Goal: Check status: Check status

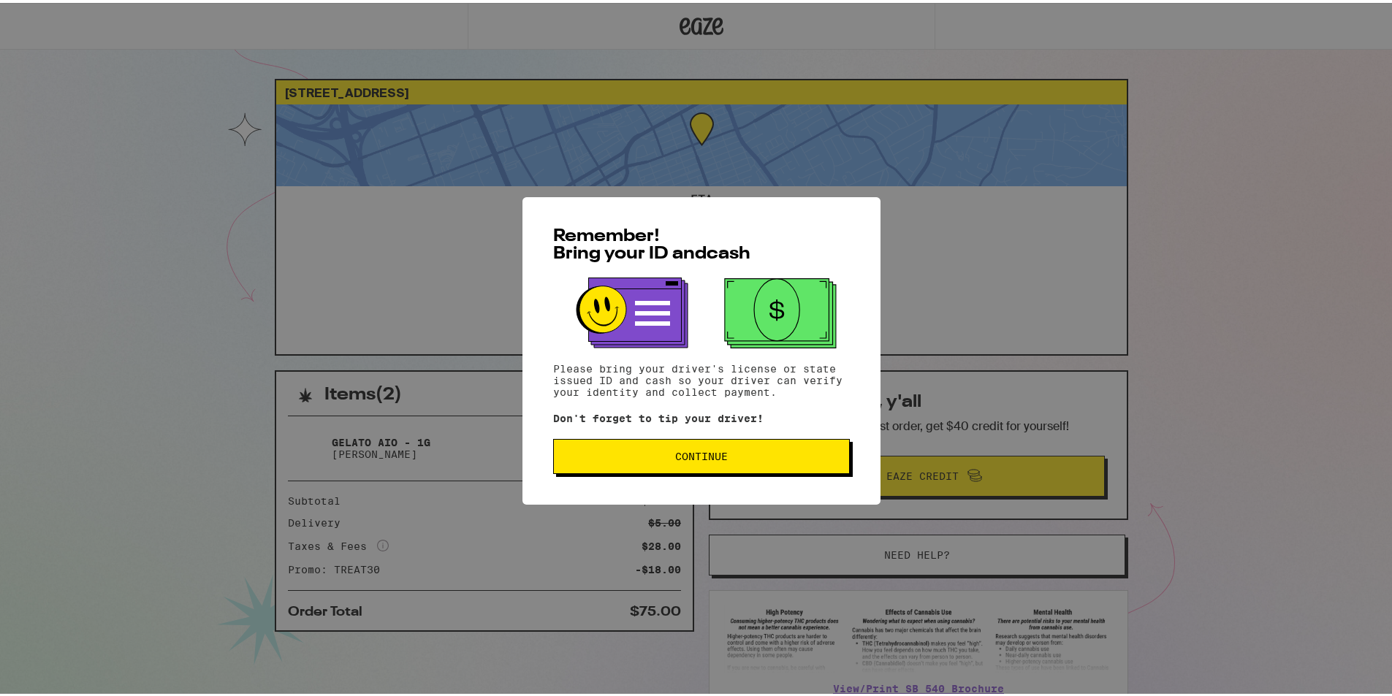
click at [701, 474] on div "Remember! Bring your ID and cash Please bring your driver's license or state is…" at bounding box center [701, 348] width 358 height 308
click at [694, 459] on span "Continue" at bounding box center [701, 454] width 53 height 10
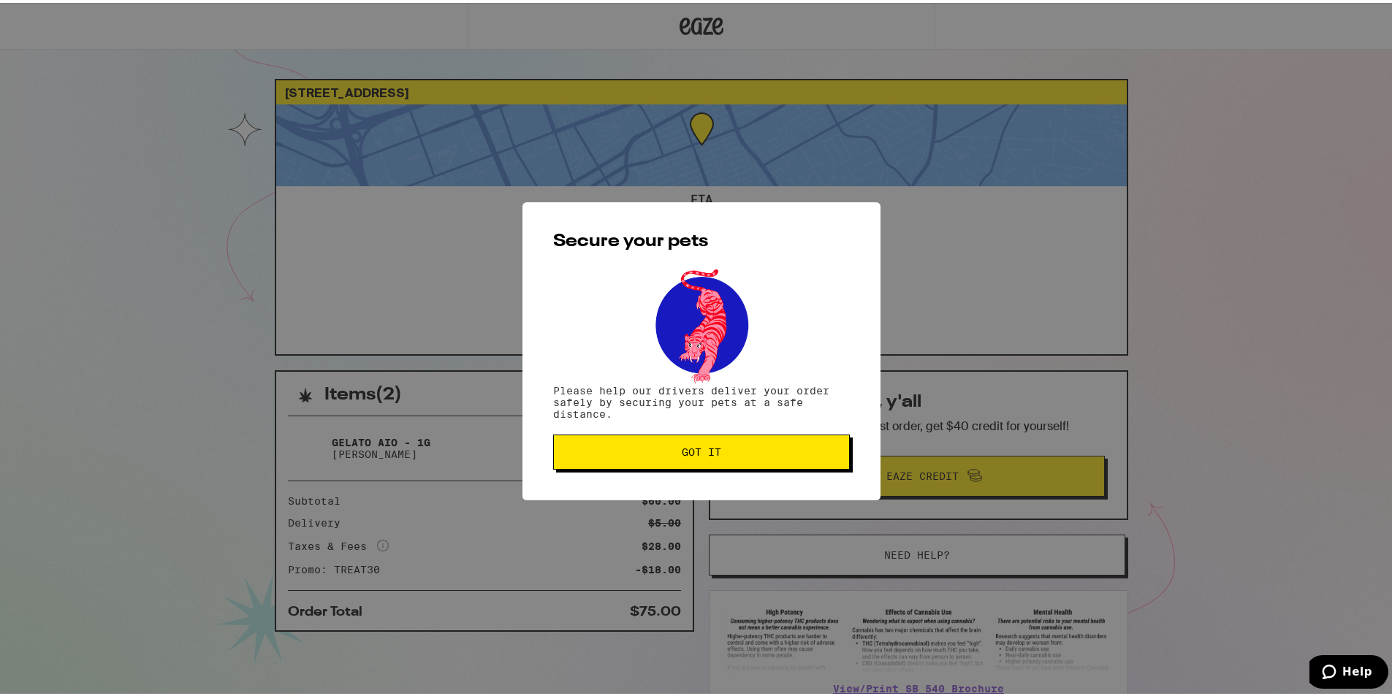
click at [693, 458] on button "Got it" at bounding box center [701, 449] width 297 height 35
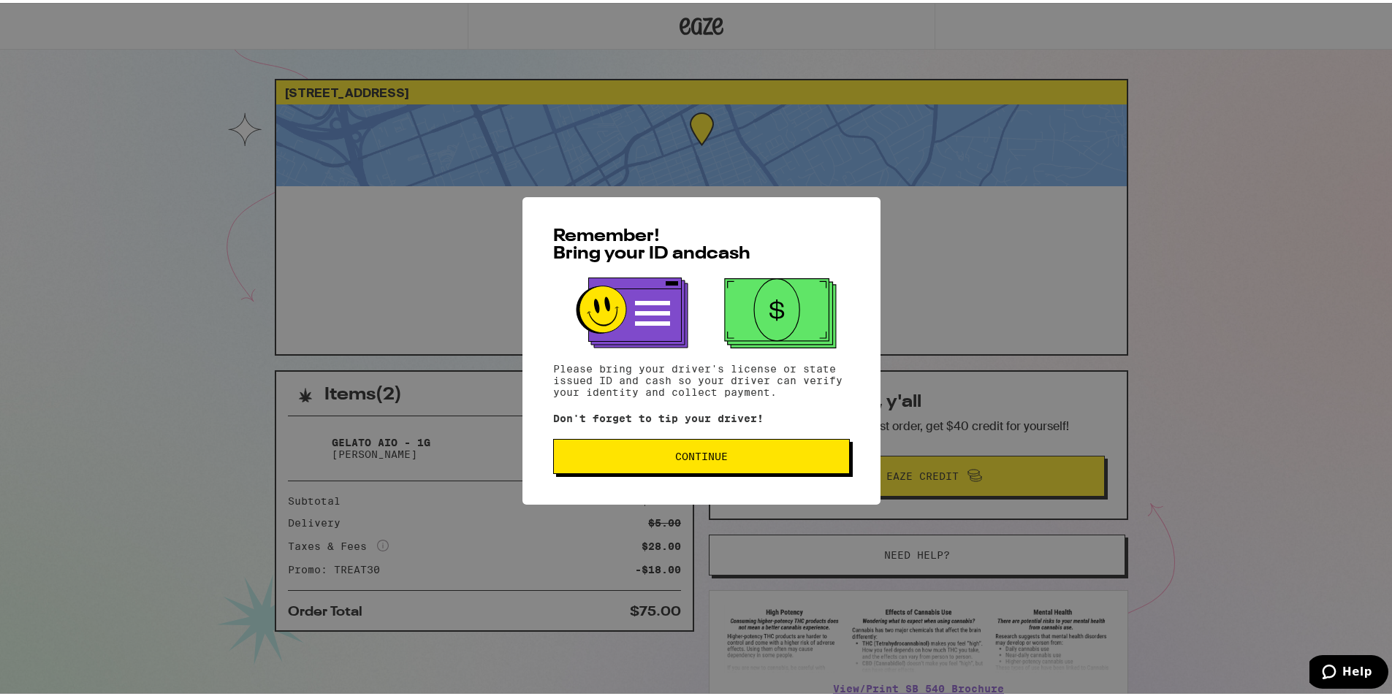
click at [694, 433] on div "Remember! Bring your ID and cash Please bring your driver's license or state is…" at bounding box center [701, 348] width 358 height 308
click at [686, 446] on button "Continue" at bounding box center [701, 453] width 297 height 35
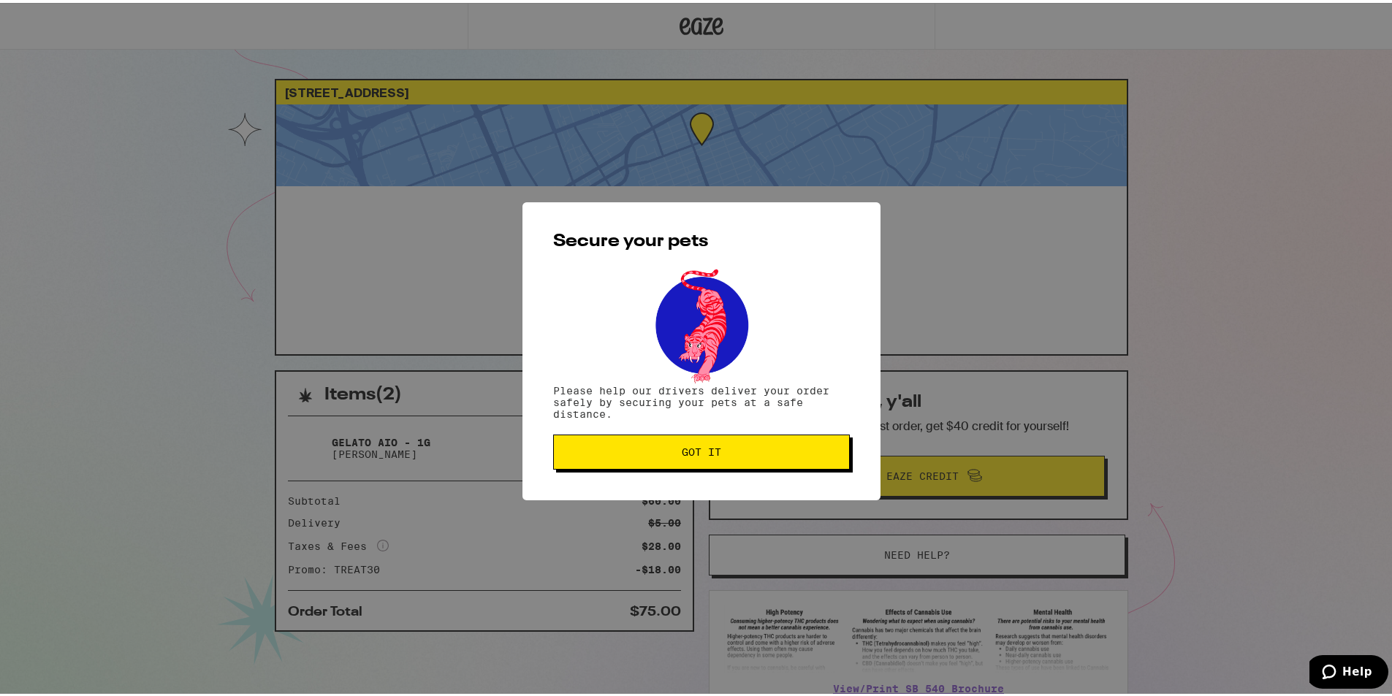
click at [686, 447] on span "Got it" at bounding box center [701, 449] width 39 height 10
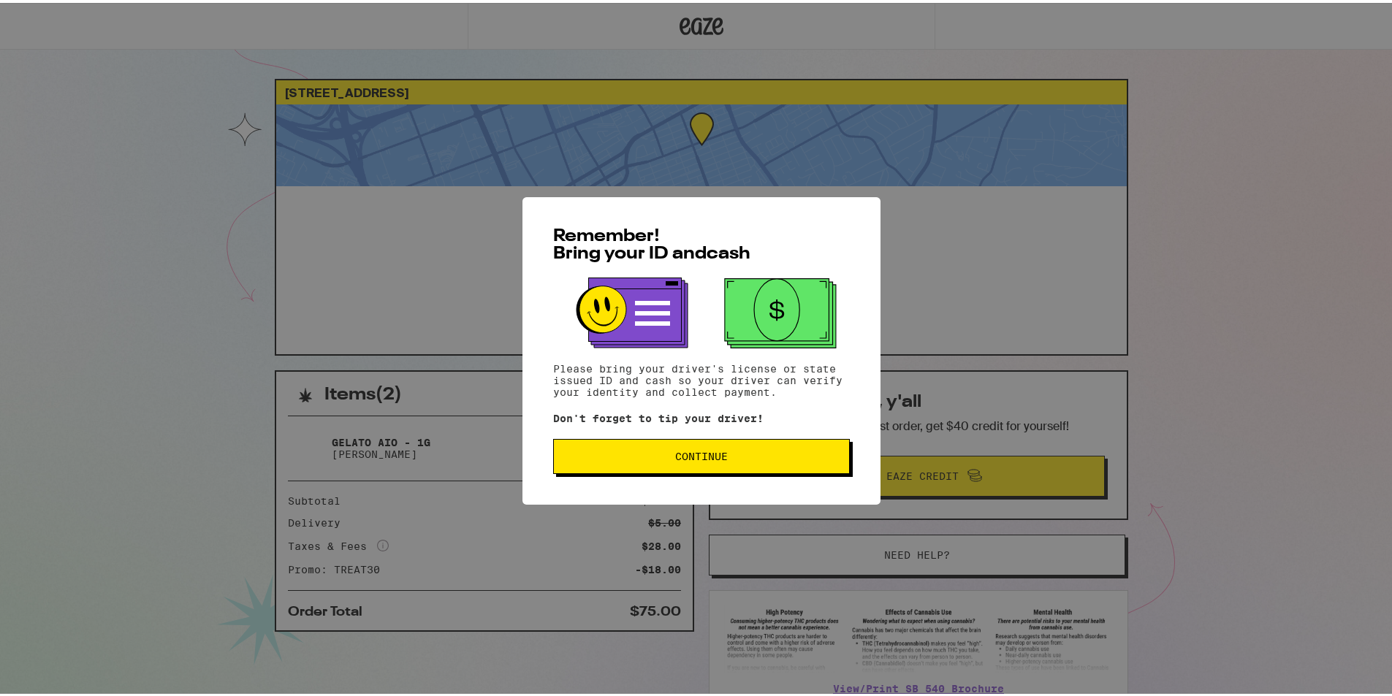
click at [643, 454] on span "Continue" at bounding box center [702, 454] width 272 height 10
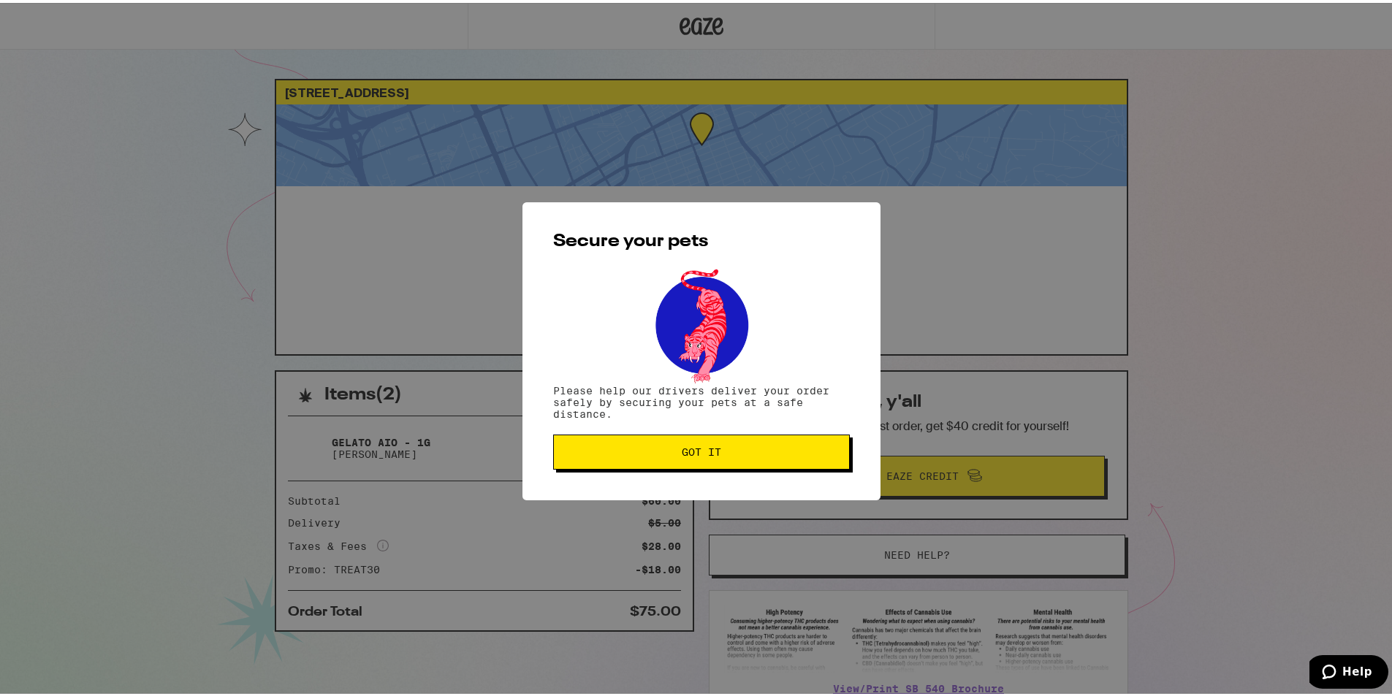
click at [643, 454] on span "Got it" at bounding box center [702, 449] width 272 height 10
